Goal: Find specific page/section: Find specific page/section

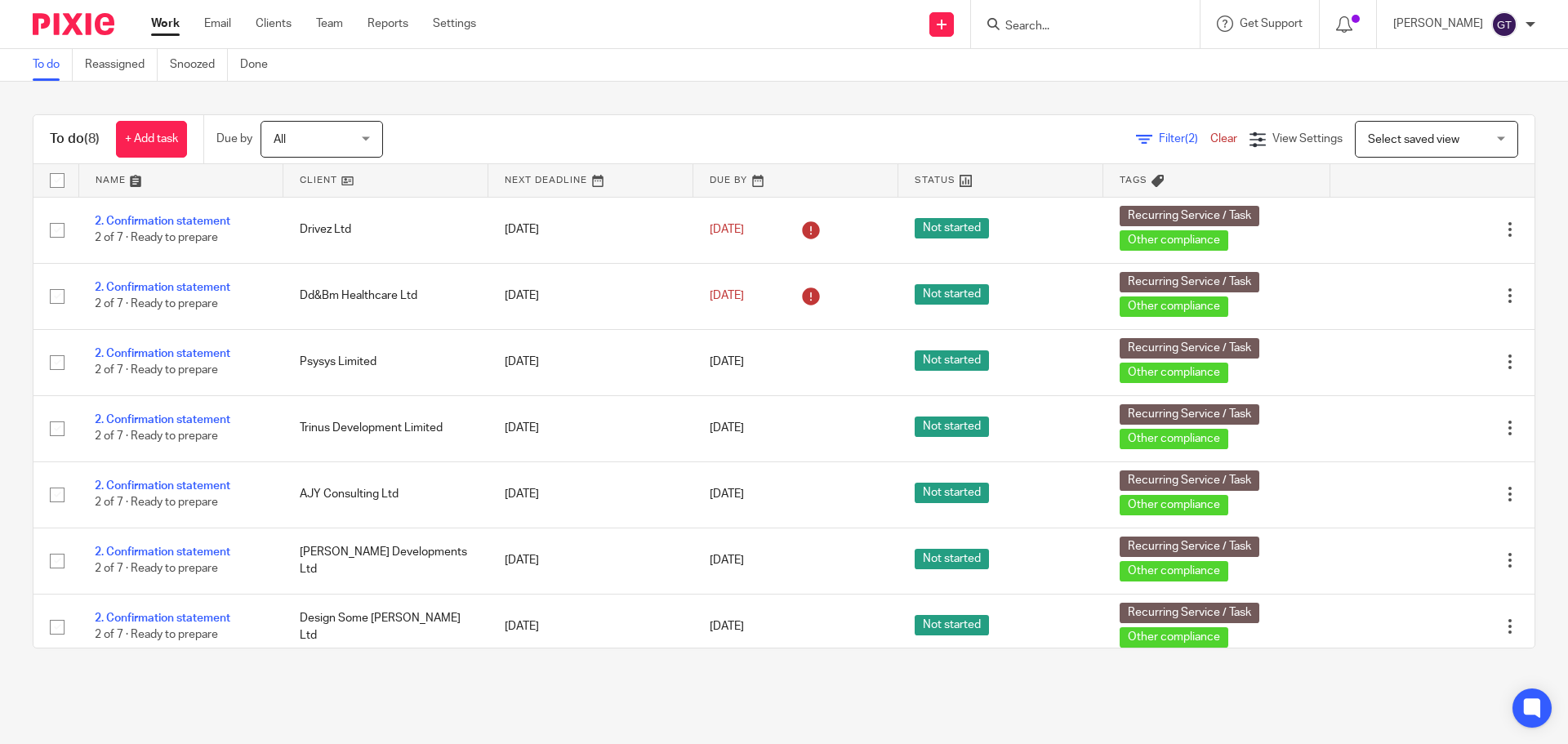
click at [1094, 30] on input "Search" at bounding box center [1077, 27] width 147 height 14
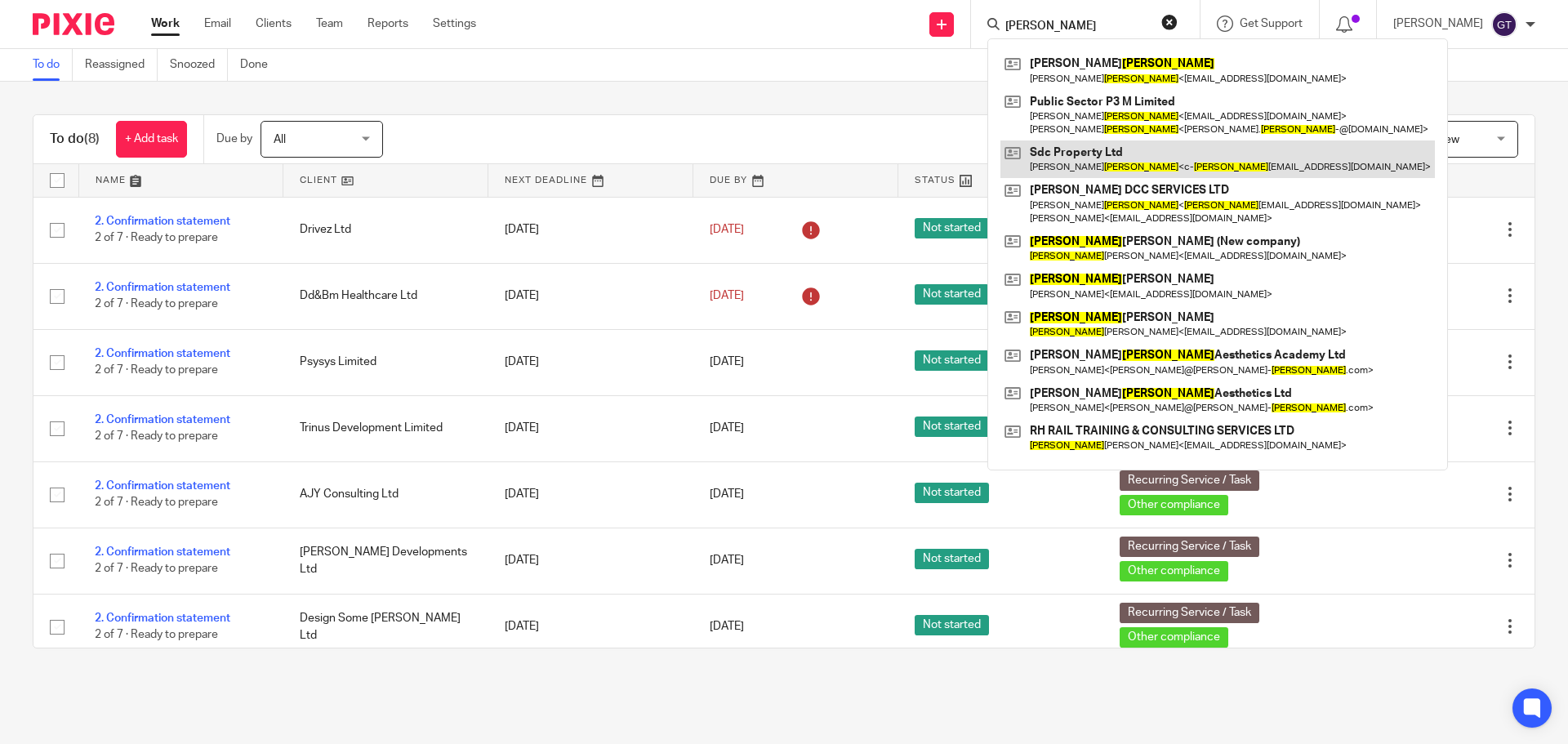
type input "roberts"
click at [1112, 170] on link at bounding box center [1217, 159] width 434 height 38
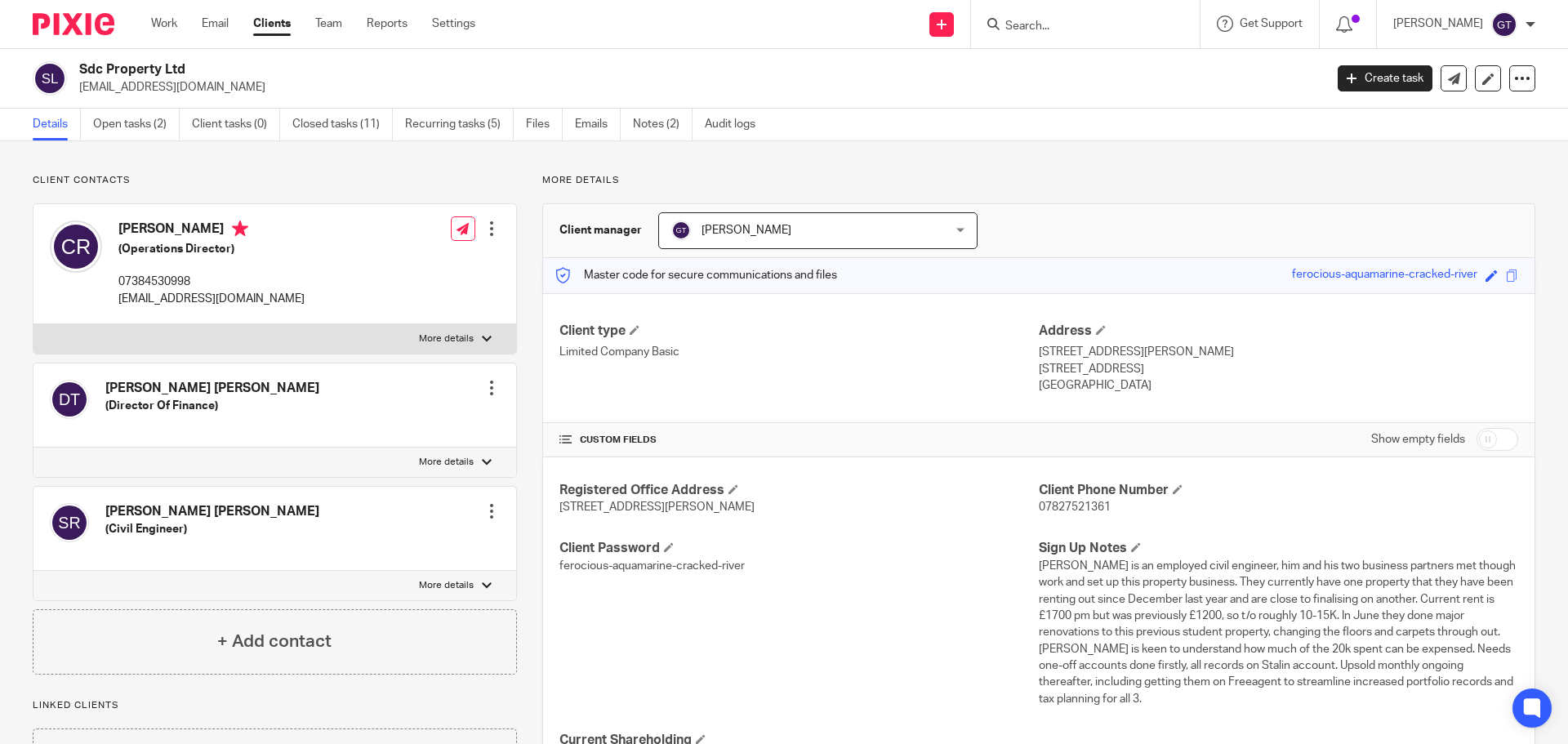
click at [461, 586] on p "More details" at bounding box center [446, 586] width 55 height 13
click at [33, 570] on input "More details" at bounding box center [32, 570] width 1 height 1
checkbox input "true"
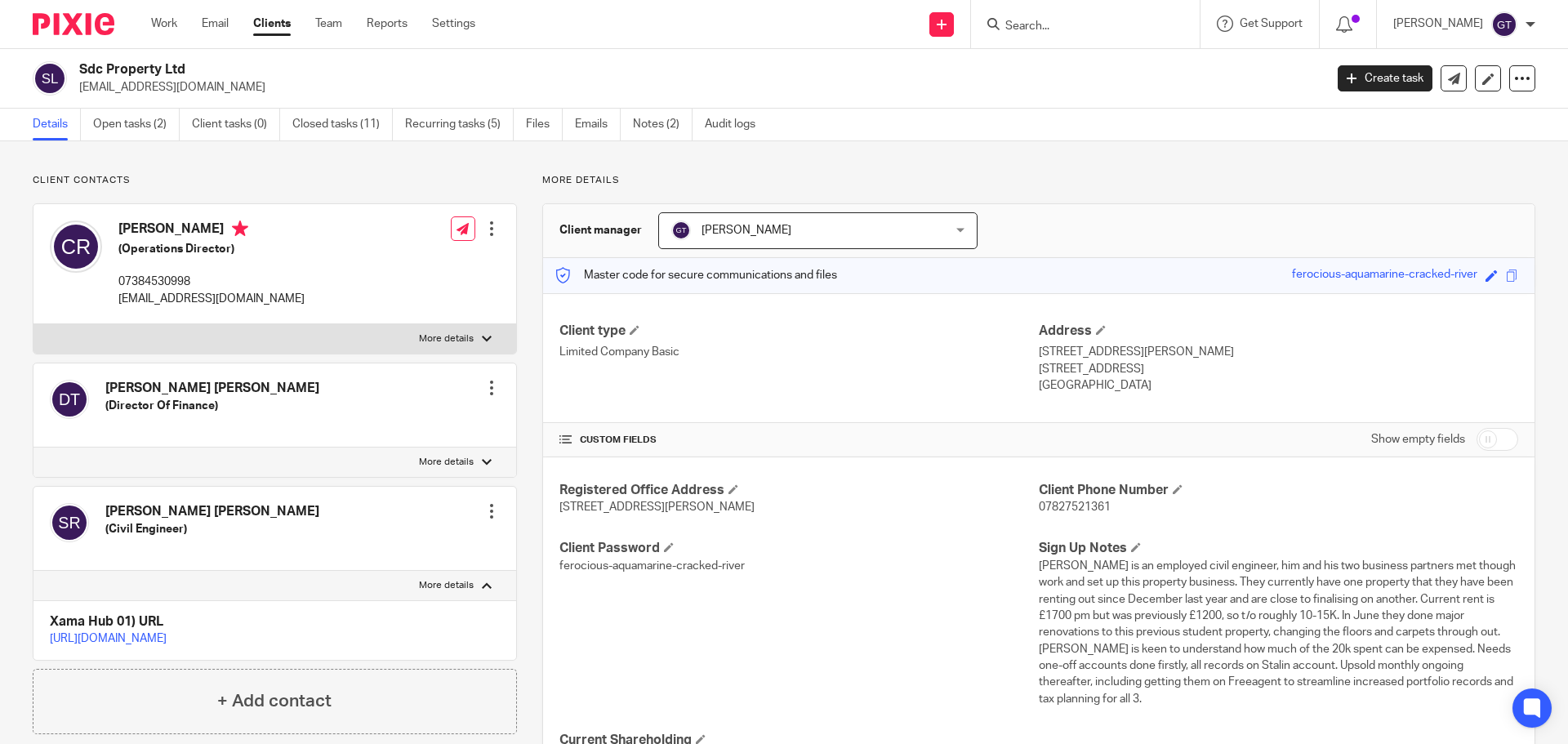
click at [456, 457] on p "More details" at bounding box center [446, 462] width 55 height 13
click at [33, 448] on input "More details" at bounding box center [32, 447] width 1 height 1
checkbox input "true"
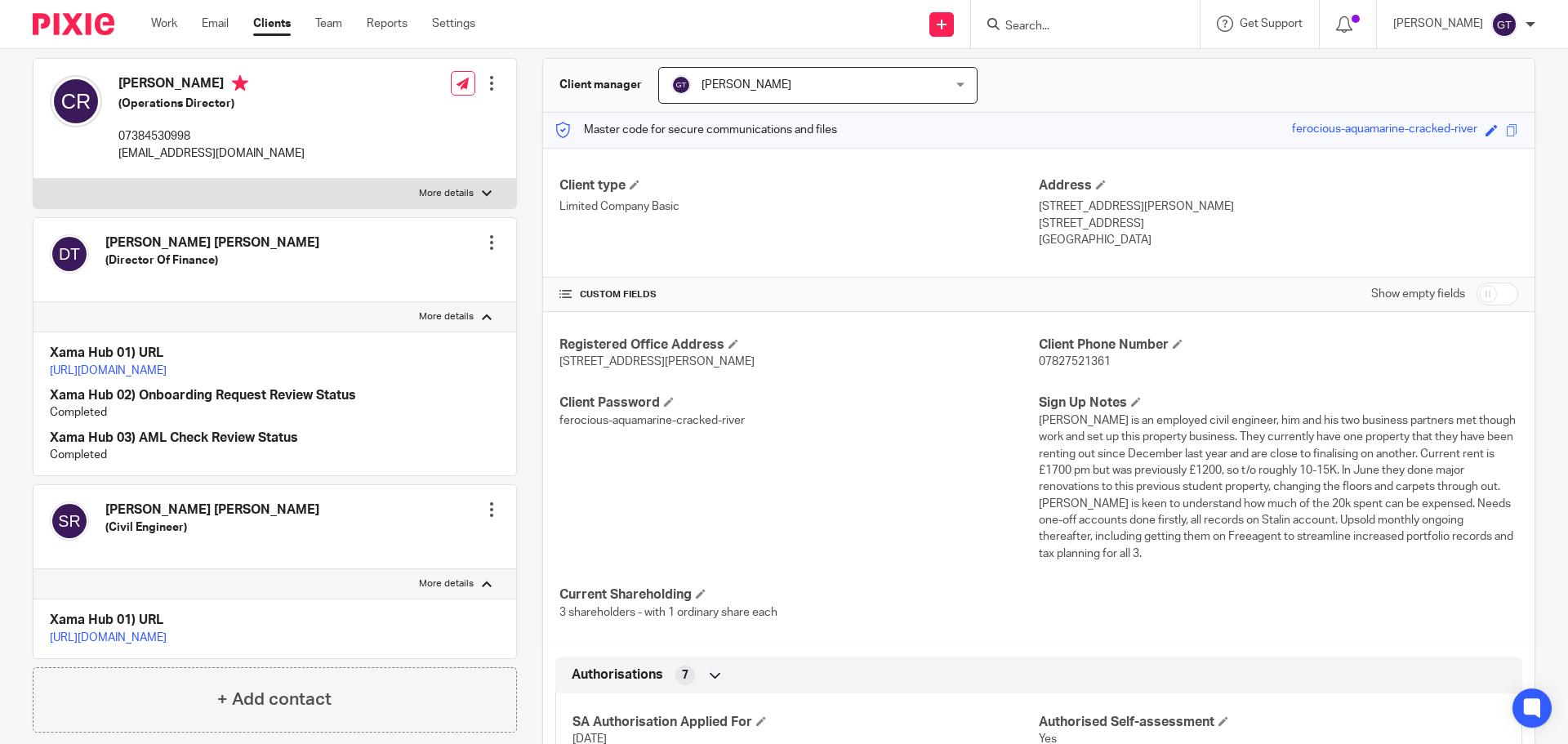
scroll to position [245, 0]
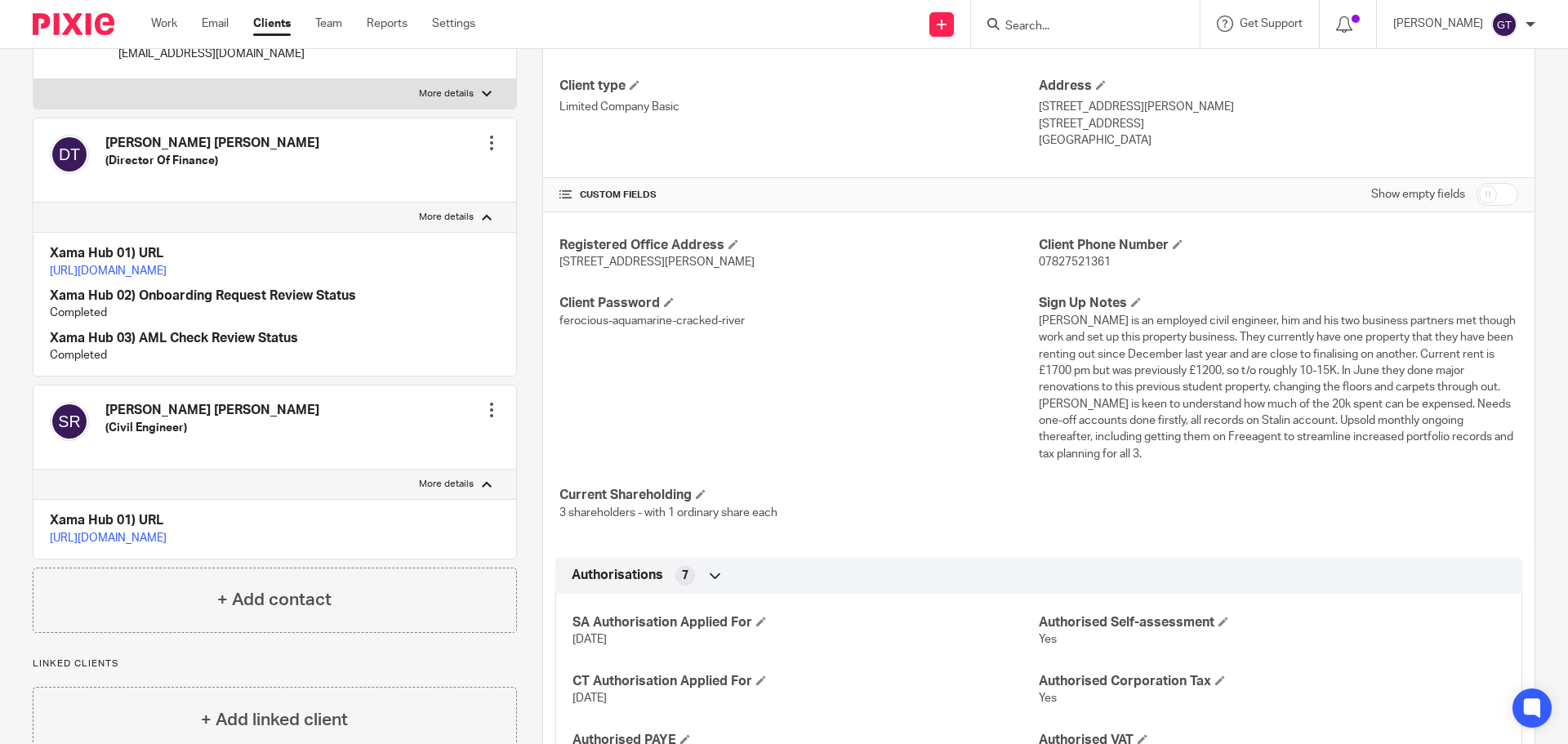
click at [1085, 30] on input "Search" at bounding box center [1077, 27] width 147 height 14
type input "d"
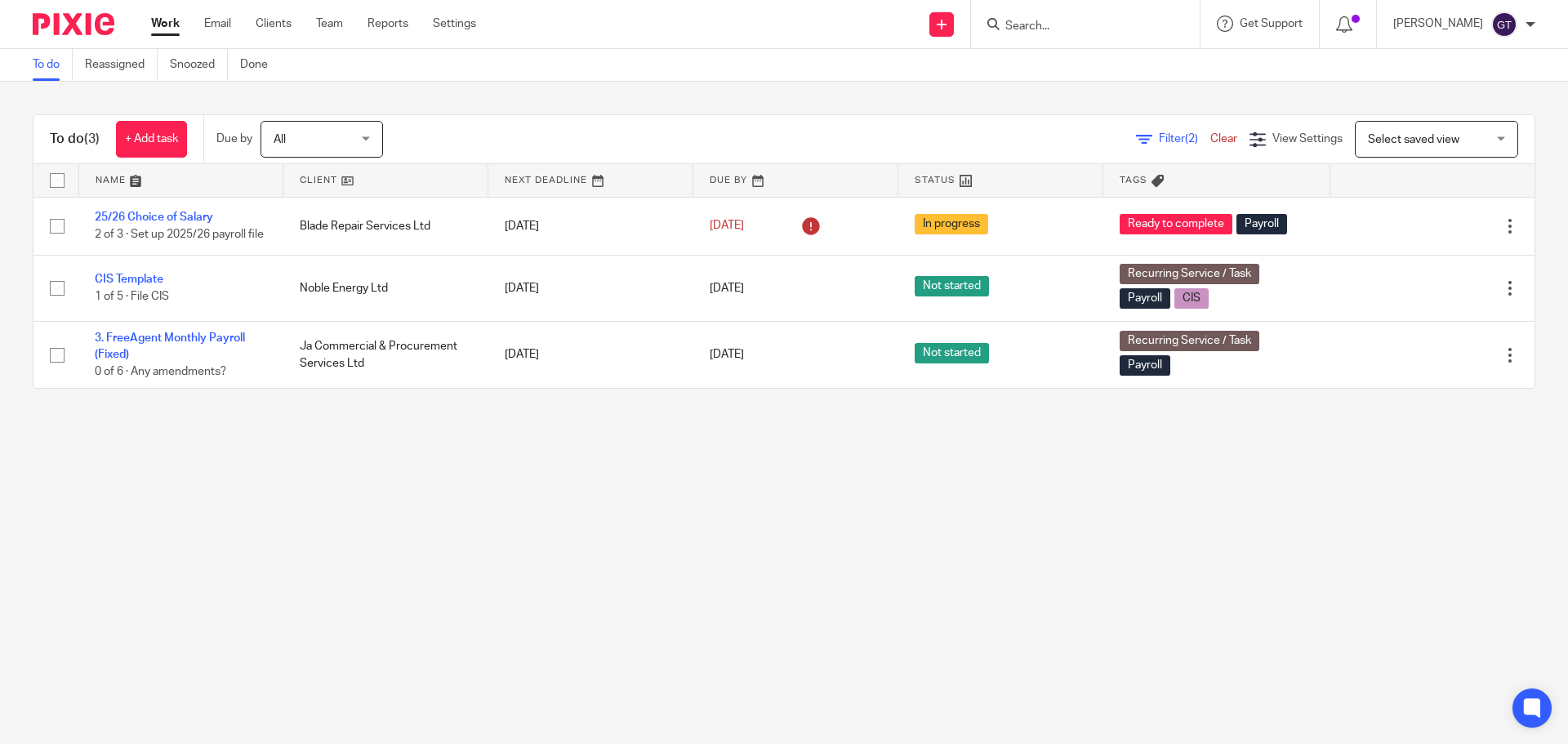
drag, startPoint x: 0, startPoint y: 0, endPoint x: 1049, endPoint y: 26, distance: 1049.3
click at [1049, 26] on input "Search" at bounding box center [1077, 27] width 147 height 14
click at [240, 549] on main "To do Reassigned Snoozed Done To do (3) + Add task Due by All All Today Tomorro…" at bounding box center [784, 372] width 1568 height 744
click at [1073, 29] on input "Search" at bounding box center [1077, 27] width 147 height 14
click at [1077, 21] on input "Search" at bounding box center [1077, 27] width 147 height 14
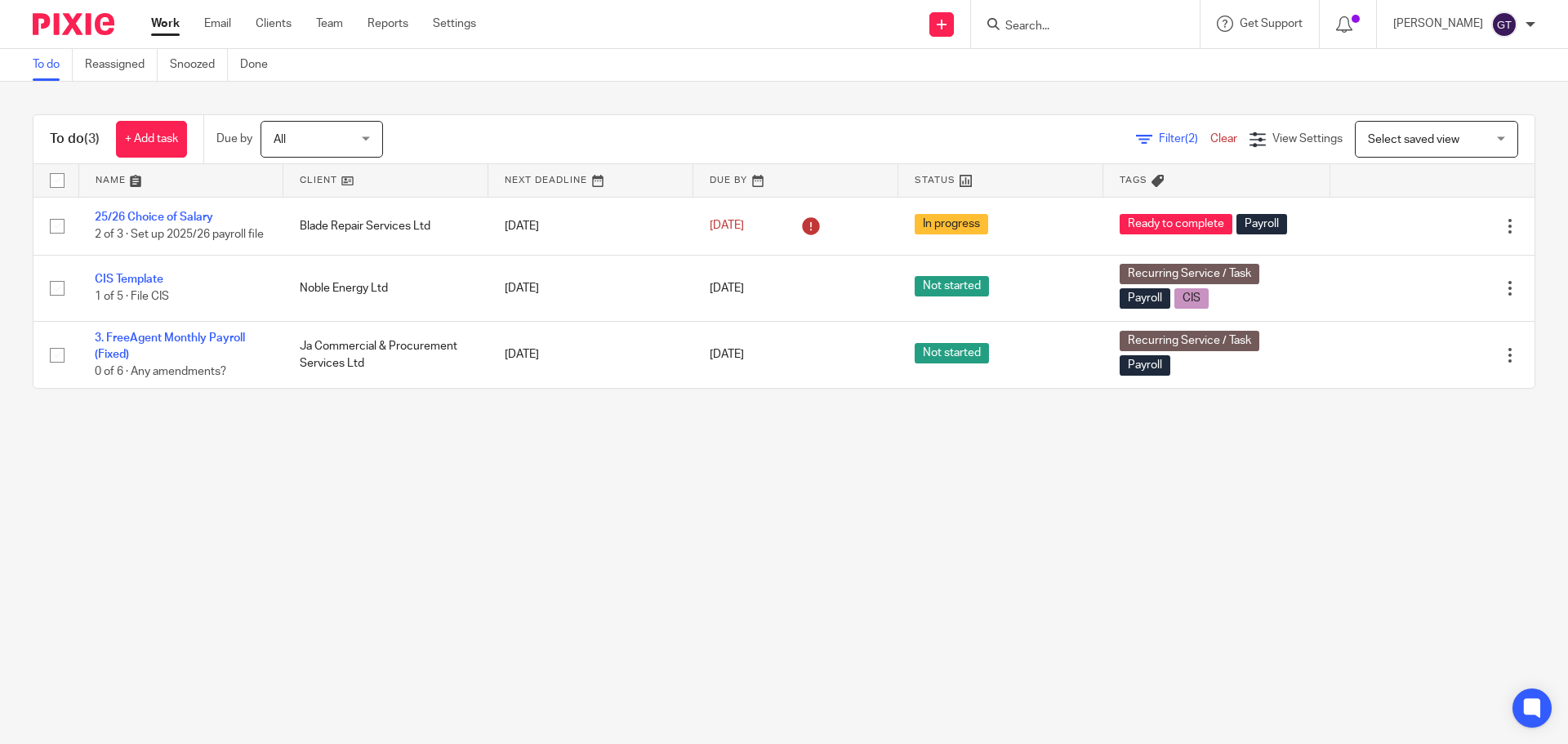
click at [1082, 30] on input "Search" at bounding box center [1077, 27] width 147 height 14
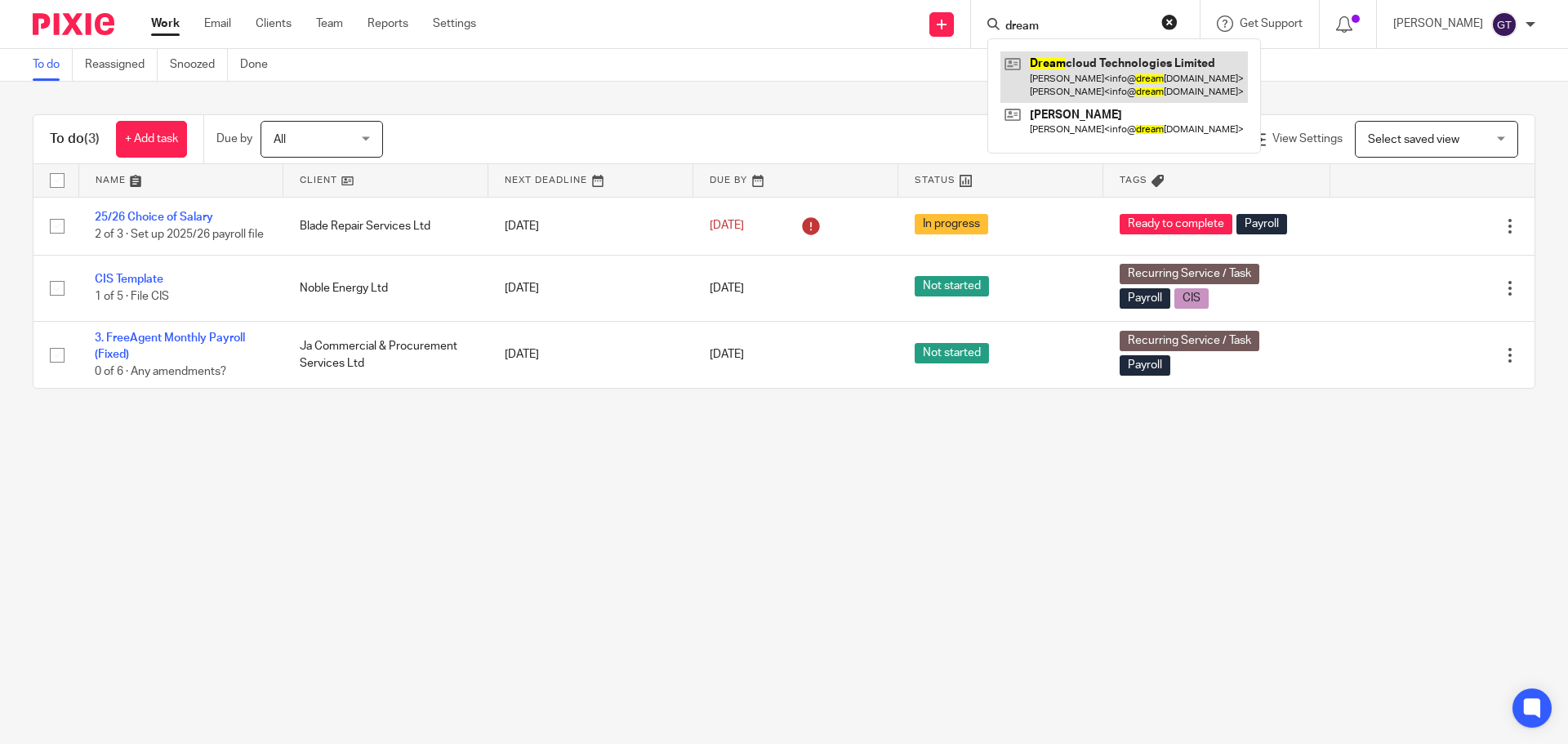
type input "dream"
click at [1106, 70] on link at bounding box center [1124, 76] width 247 height 51
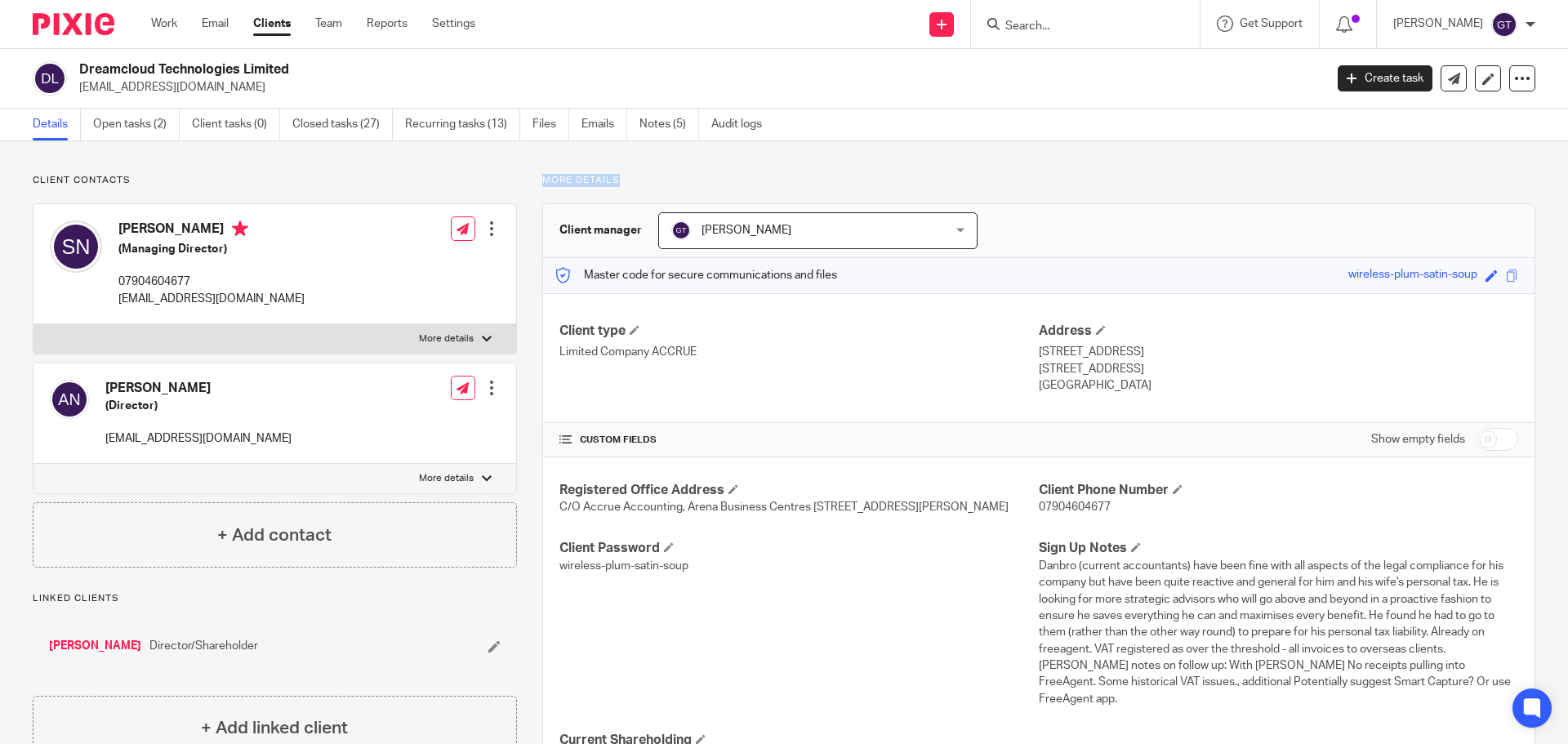
drag, startPoint x: 626, startPoint y: 169, endPoint x: 655, endPoint y: 167, distance: 29.1
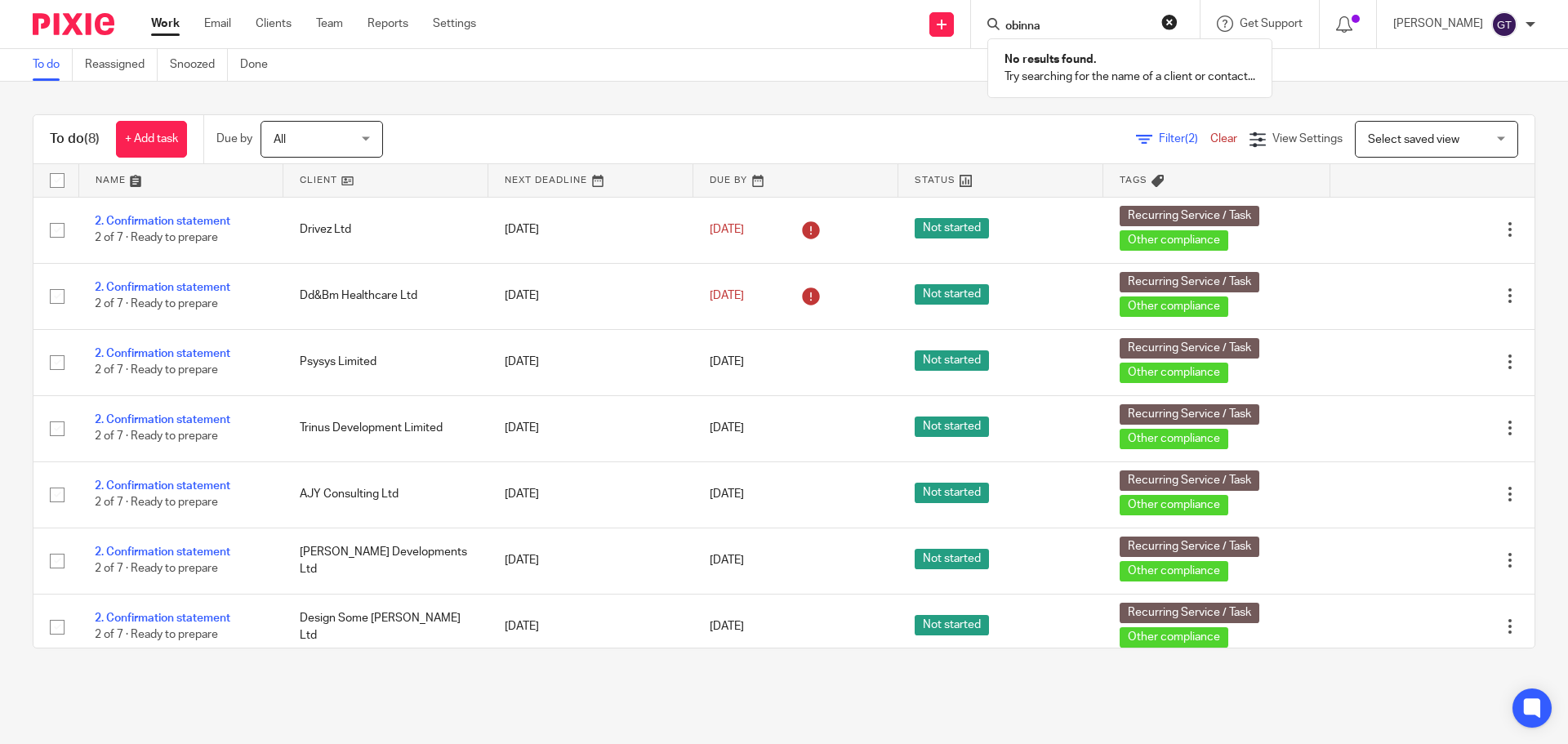
drag, startPoint x: 1071, startPoint y: 32, endPoint x: 1005, endPoint y: 16, distance: 67.9
click at [1005, 16] on div "obinna No results found. Try searching for the name of a client or contact..." at bounding box center [1084, 24] width 228 height 48
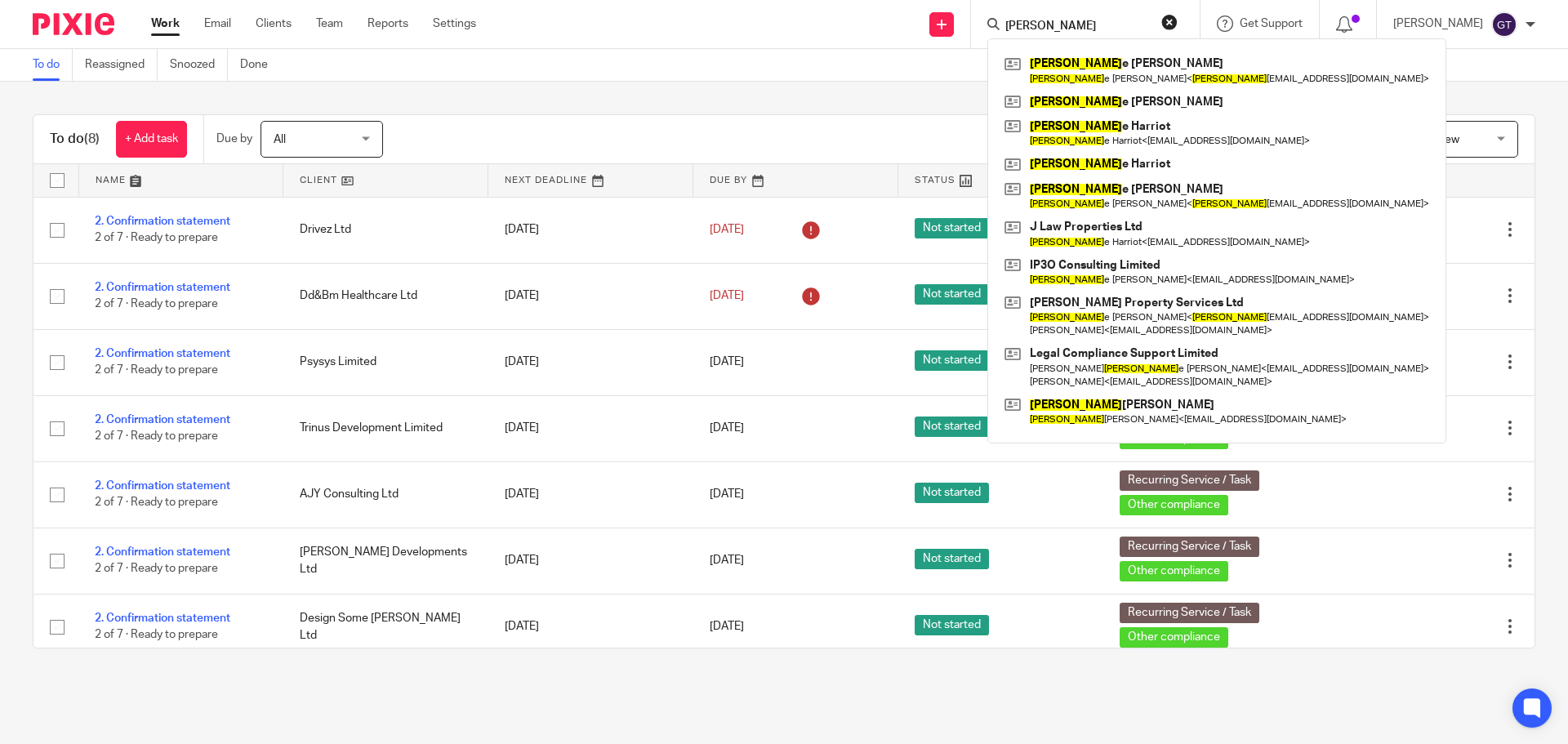
type input "michell"
click at [671, 60] on div "To do Reassigned Snoozed Done" at bounding box center [784, 65] width 1568 height 32
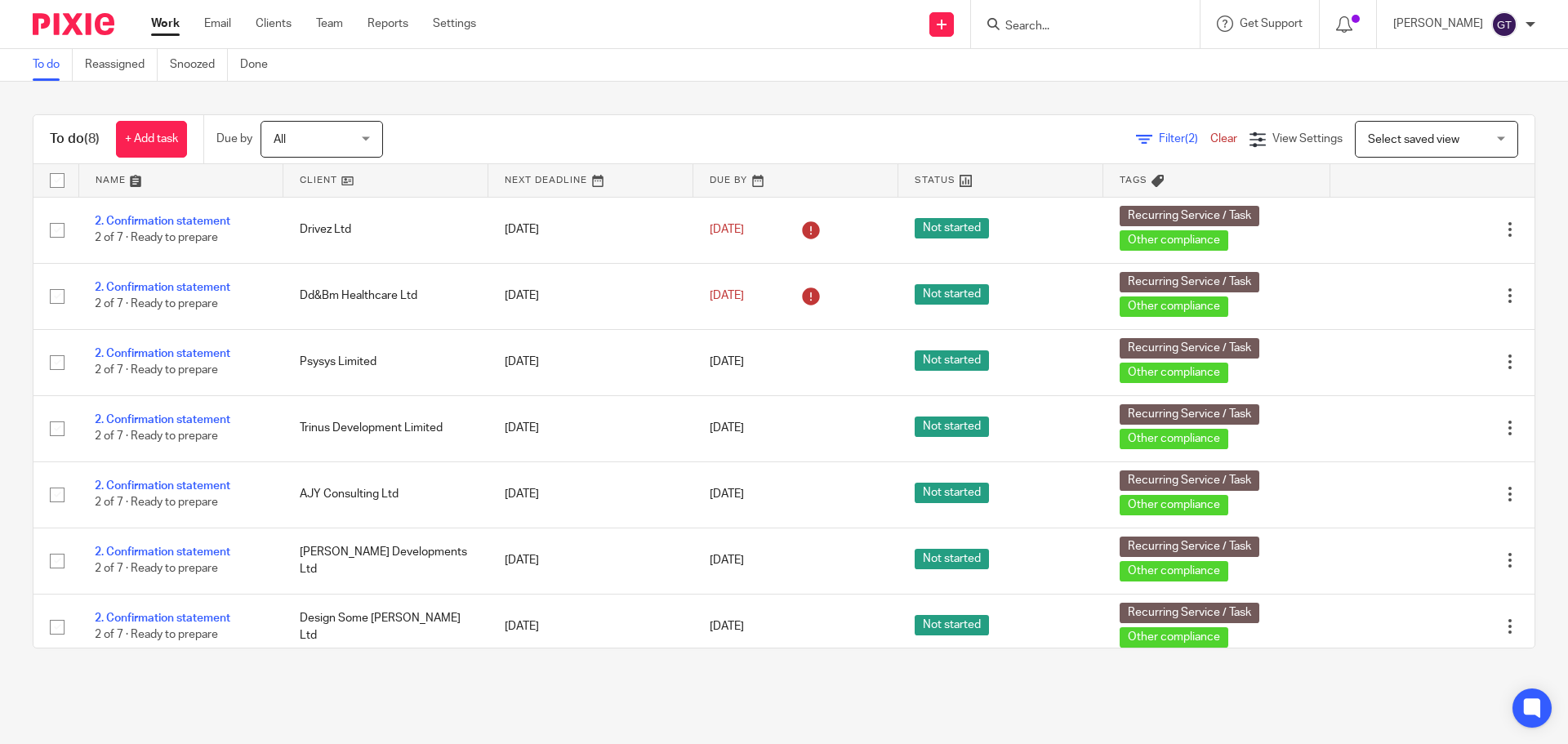
click at [691, 90] on div "To do (8) + Add task Due by All All Today Tomorrow This week Next week This mon…" at bounding box center [784, 381] width 1568 height 599
